Goal: Task Accomplishment & Management: Use online tool/utility

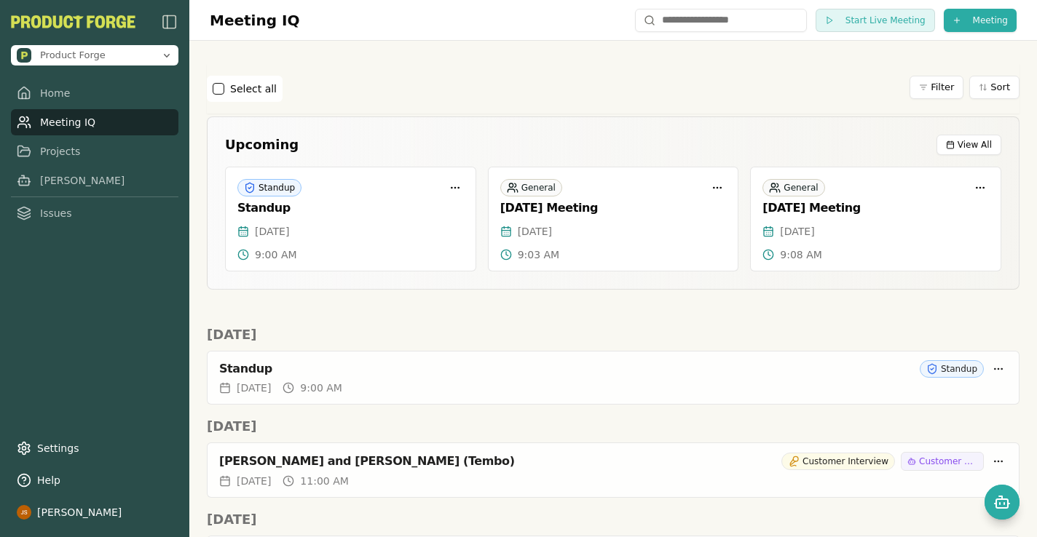
click at [90, 117] on link "Meeting IQ" at bounding box center [94, 122] width 167 height 26
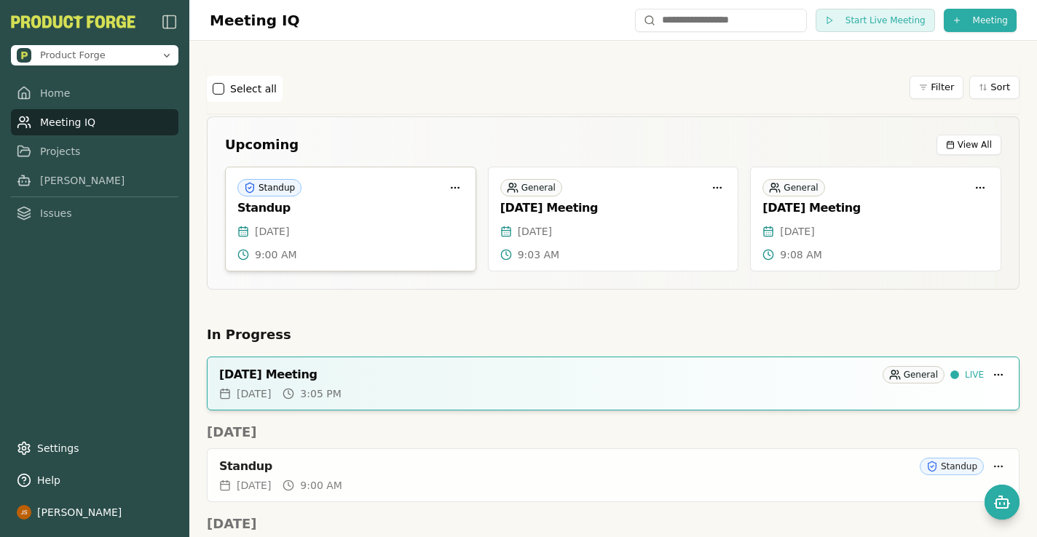
click at [375, 231] on div "Mon, Jul 28, 2025" at bounding box center [350, 231] width 226 height 15
click at [931, 87] on html "Product Forge Home Meeting IQ Projects Smith Issues Settings Help Jake Smiercia…" at bounding box center [518, 268] width 1037 height 537
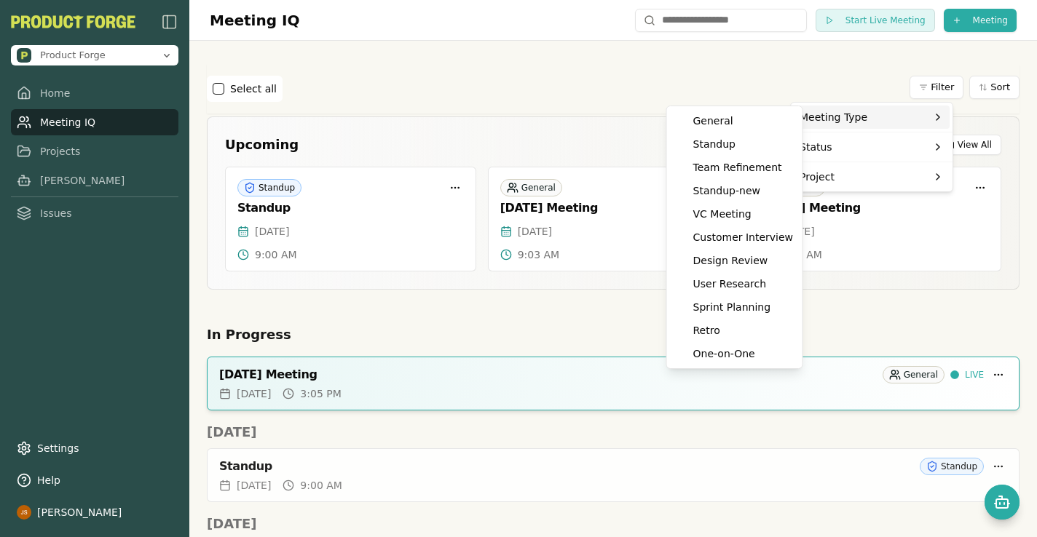
click at [880, 116] on div "Meeting Type" at bounding box center [872, 117] width 156 height 23
click at [756, 240] on div "Customer Interview" at bounding box center [735, 237] width 130 height 23
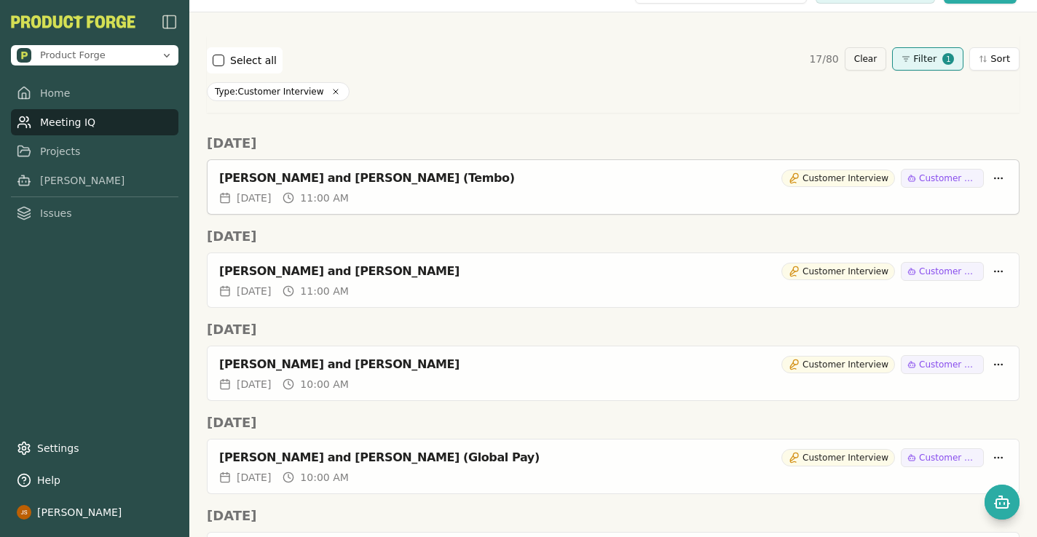
scroll to position [32, 0]
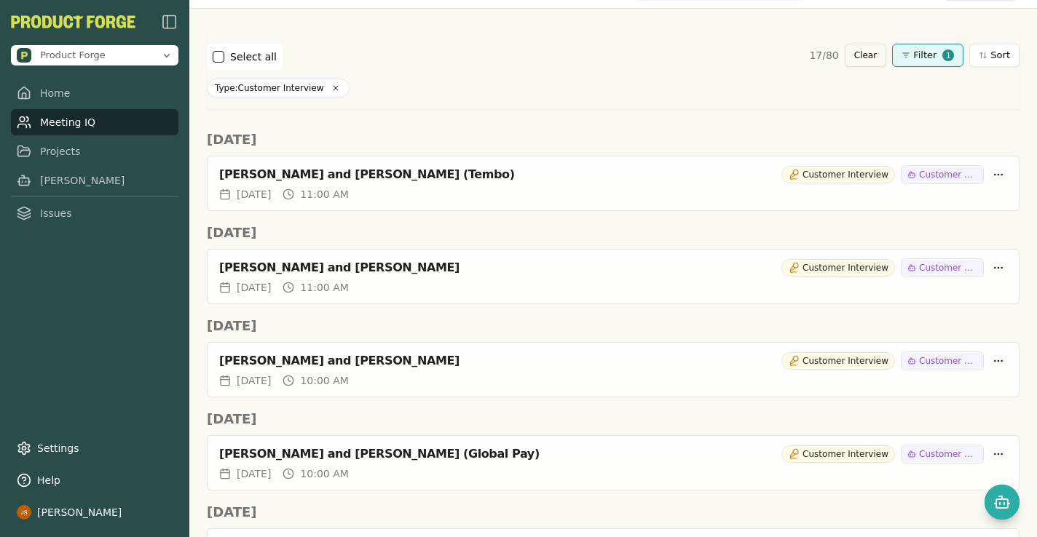
click at [523, 79] on div "Type: Customer Interview" at bounding box center [613, 88] width 813 height 19
